Goal: Find specific page/section: Find specific page/section

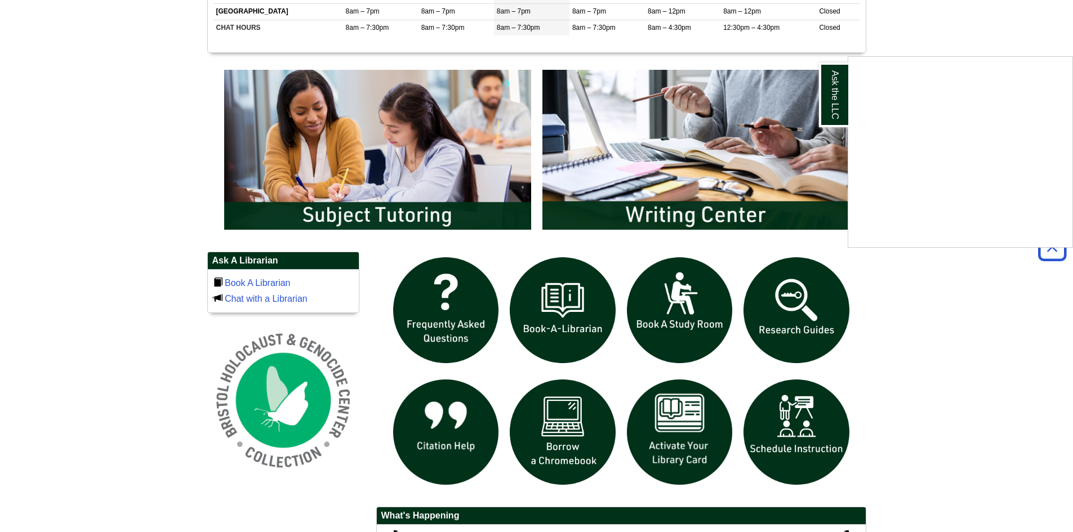
scroll to position [563, 0]
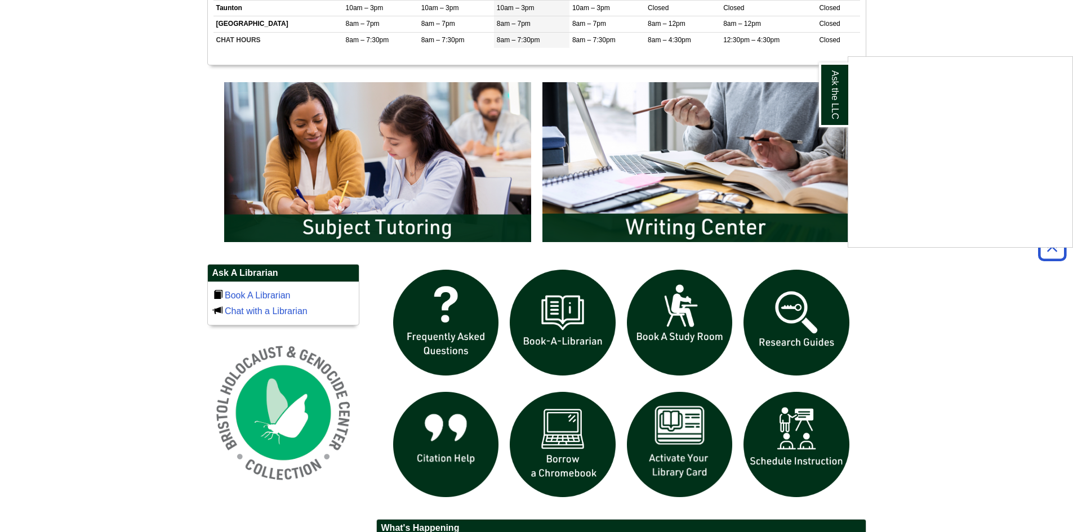
click at [650, 129] on div "Ask the LLC" at bounding box center [536, 266] width 1073 height 532
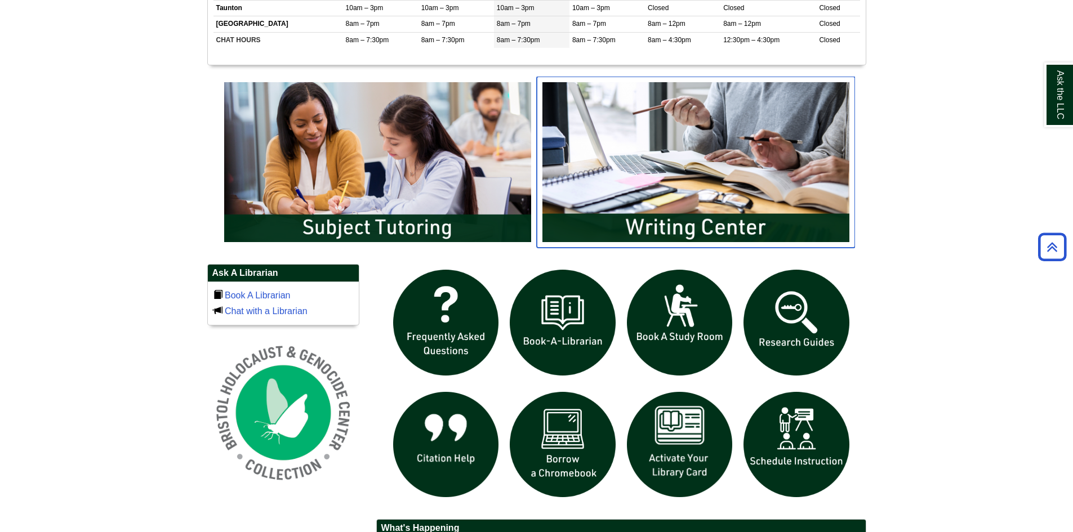
click at [677, 189] on img "slideshow" at bounding box center [696, 162] width 318 height 171
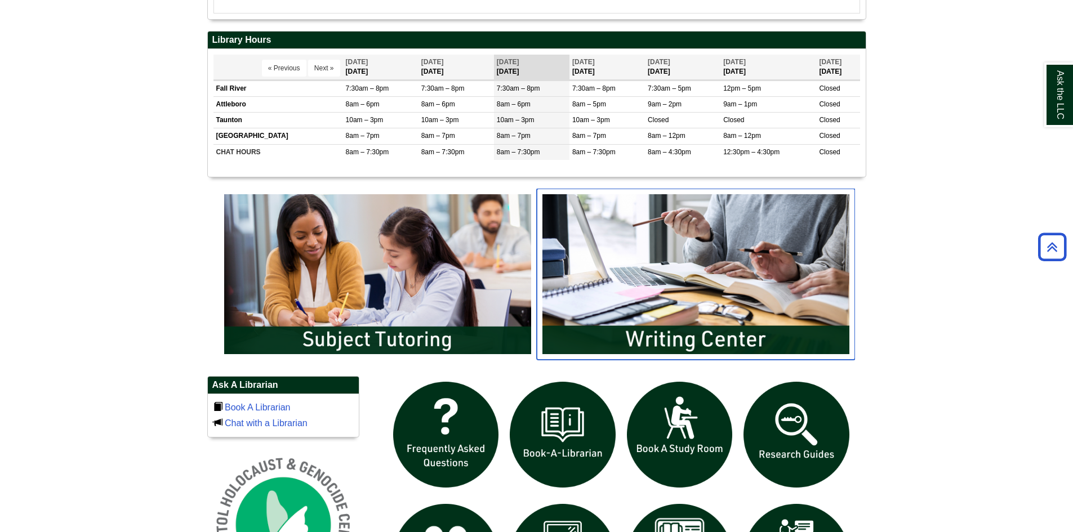
scroll to position [451, 0]
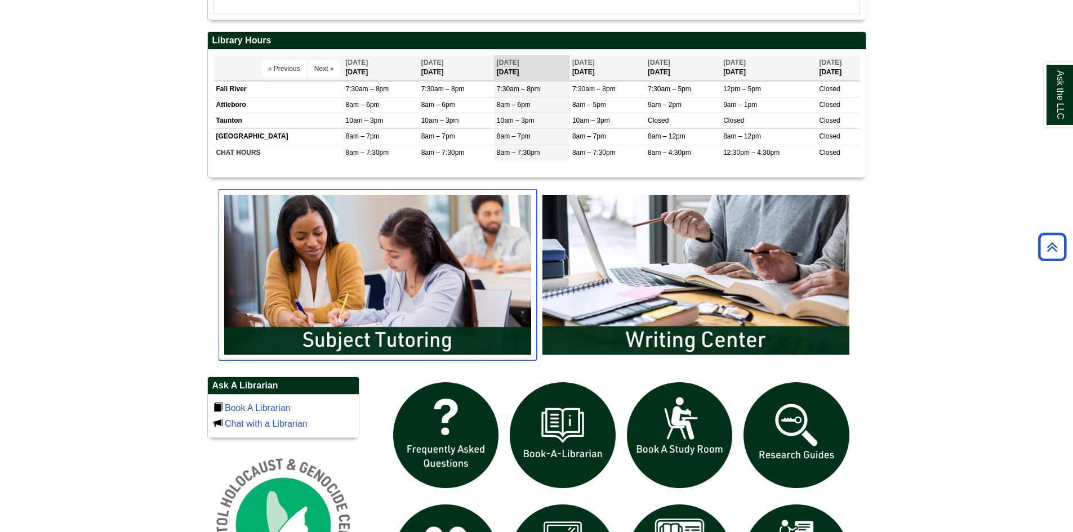
click at [397, 278] on img "slideshow" at bounding box center [378, 274] width 318 height 171
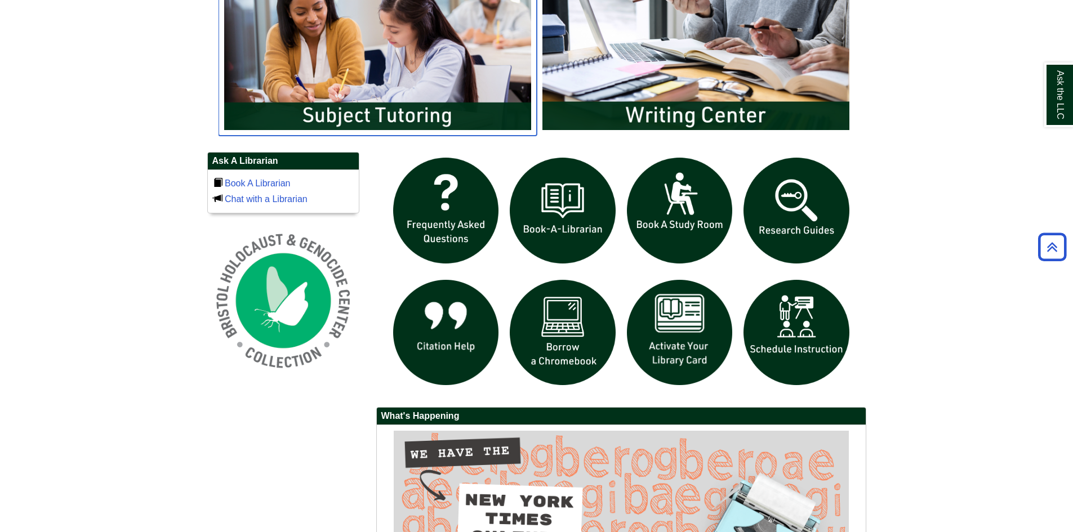
scroll to position [676, 0]
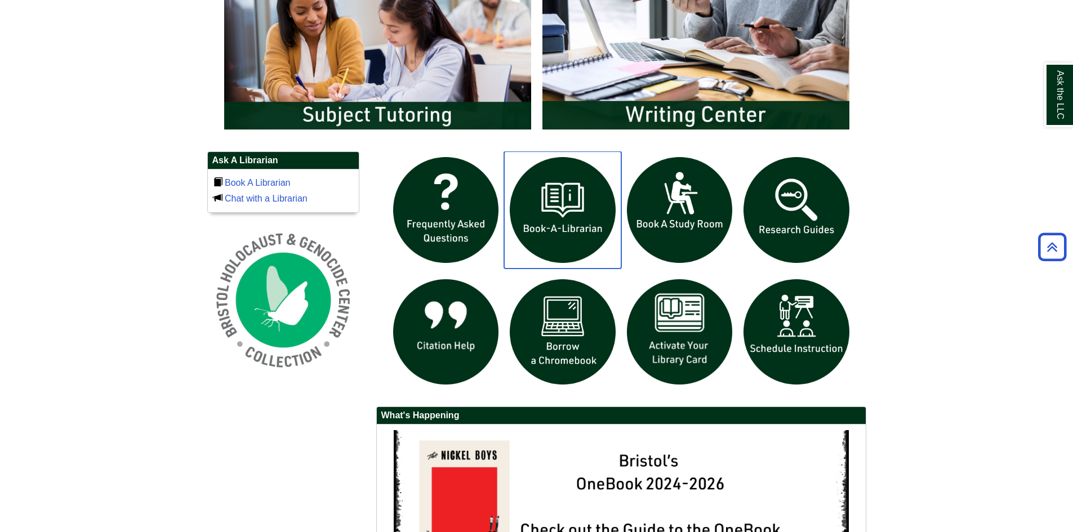
click at [549, 215] on img "slideshow" at bounding box center [562, 210] width 117 height 117
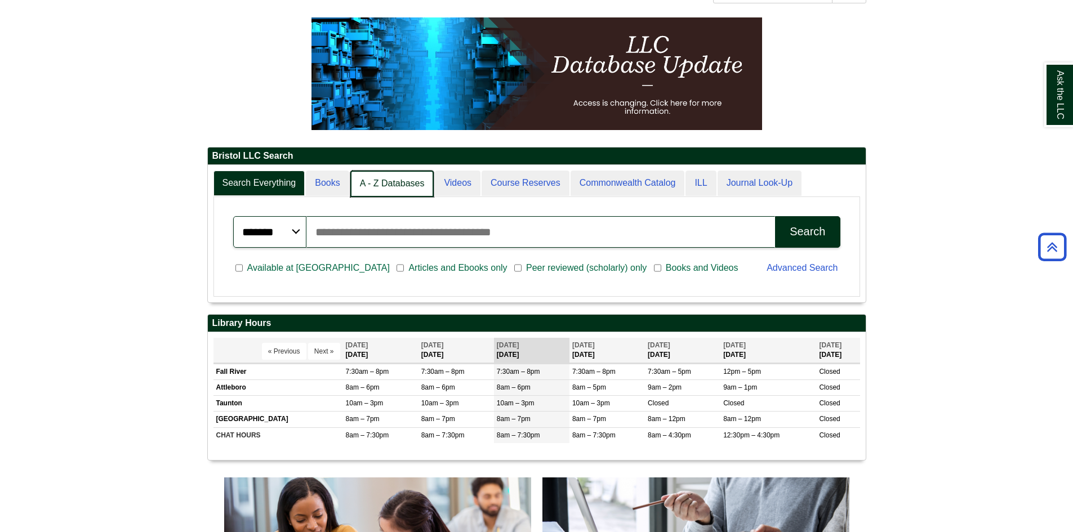
scroll to position [6, 6]
click at [401, 189] on link "A - Z Databases" at bounding box center [392, 184] width 84 height 26
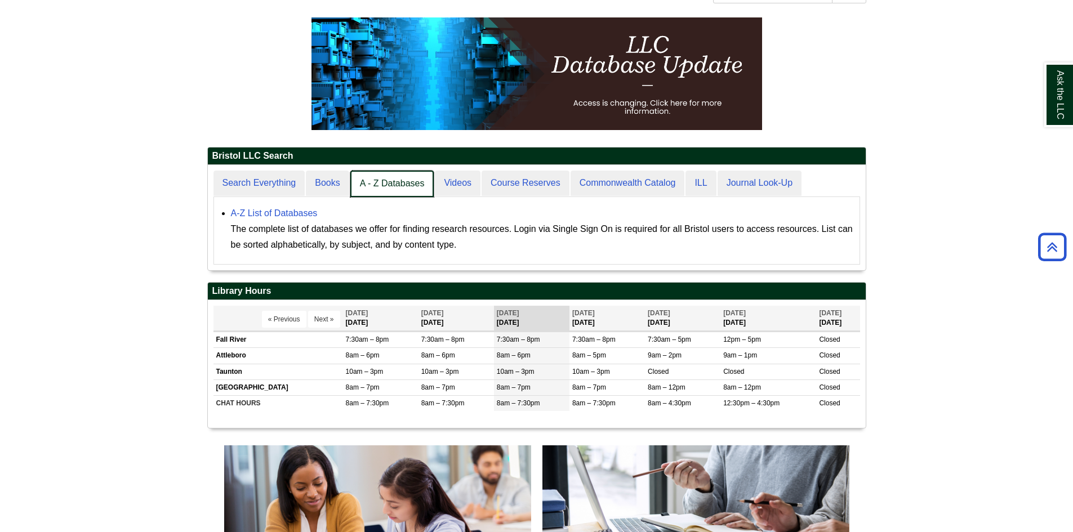
scroll to position [105, 658]
click at [390, 185] on link "A - Z Databases" at bounding box center [392, 184] width 84 height 26
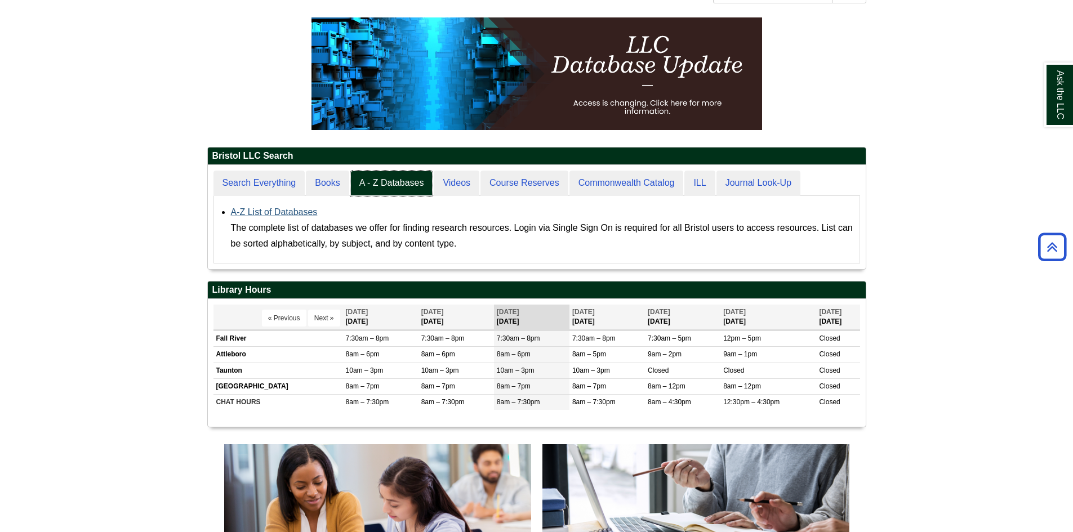
scroll to position [104, 658]
click at [300, 213] on link "A-Z List of Databases" at bounding box center [274, 212] width 87 height 10
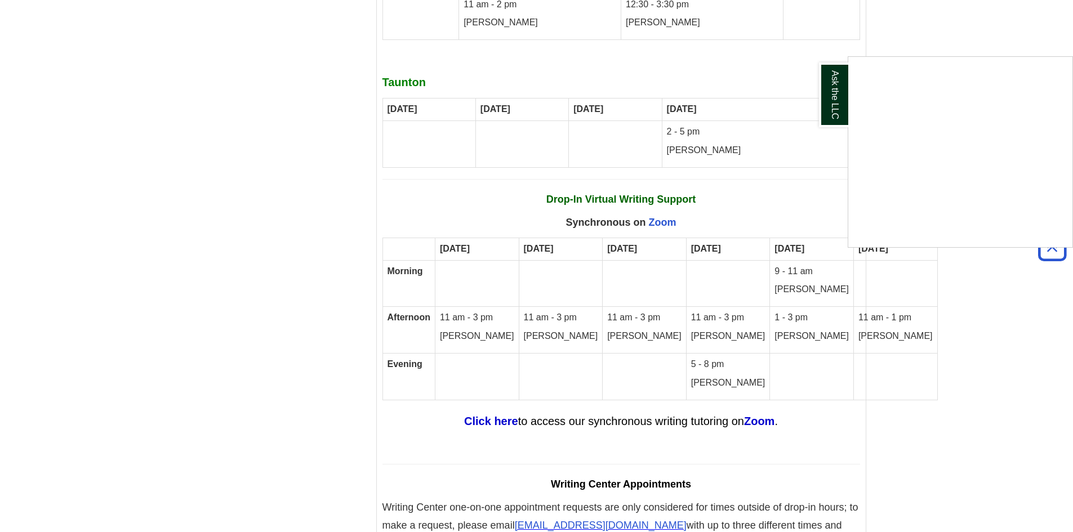
scroll to position [6403, 0]
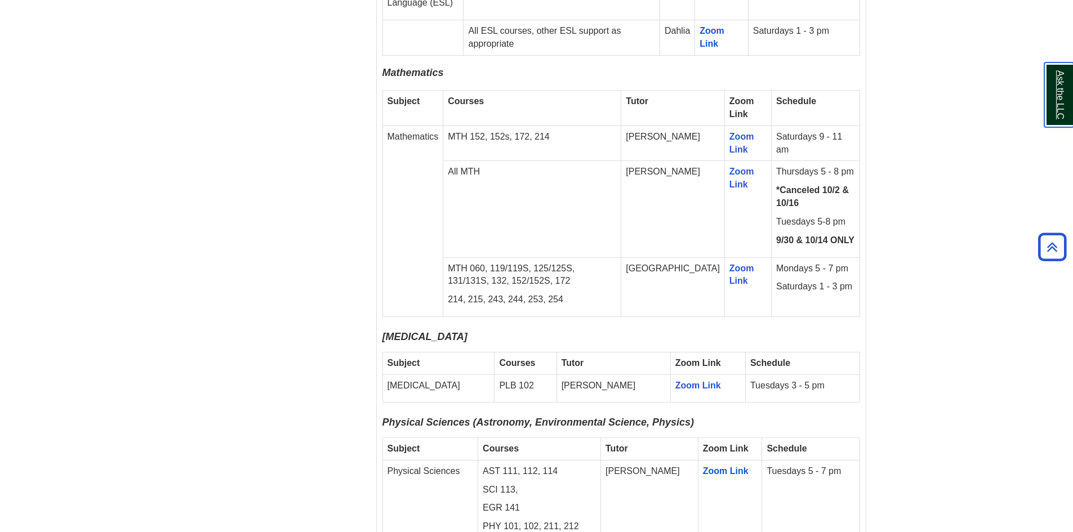
scroll to position [2028, 0]
